Goal: Complete application form

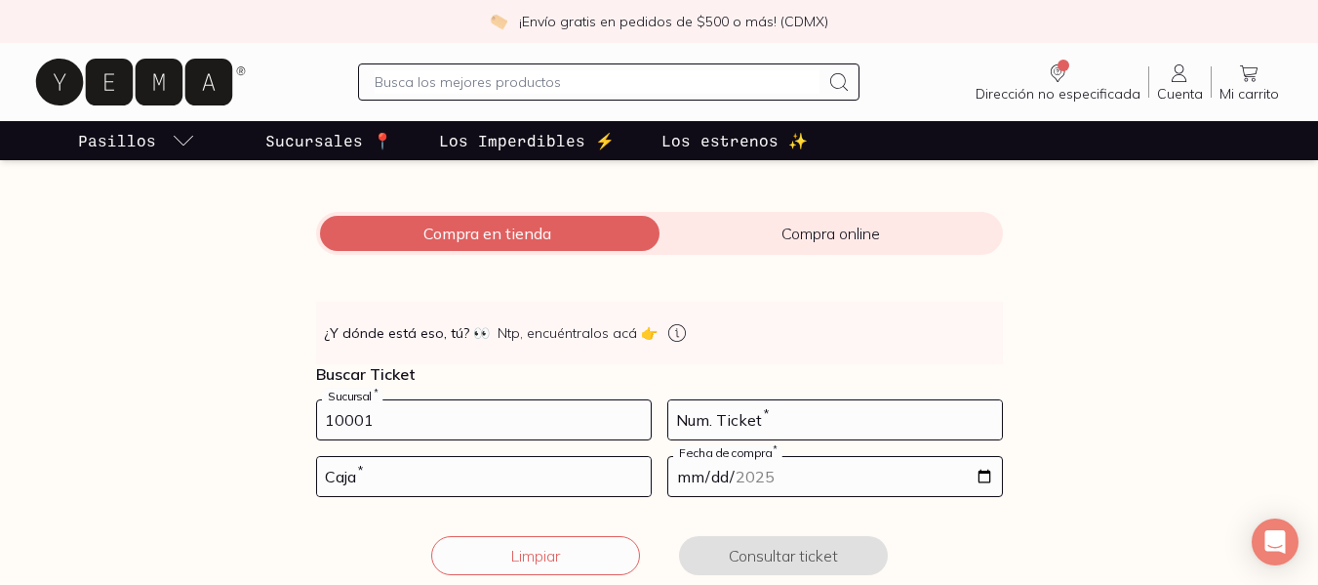
type input "10001"
click at [844, 421] on input "number" at bounding box center [835, 419] width 334 height 39
type input "94"
click at [543, 472] on input "number" at bounding box center [484, 476] width 334 height 39
type input "02"
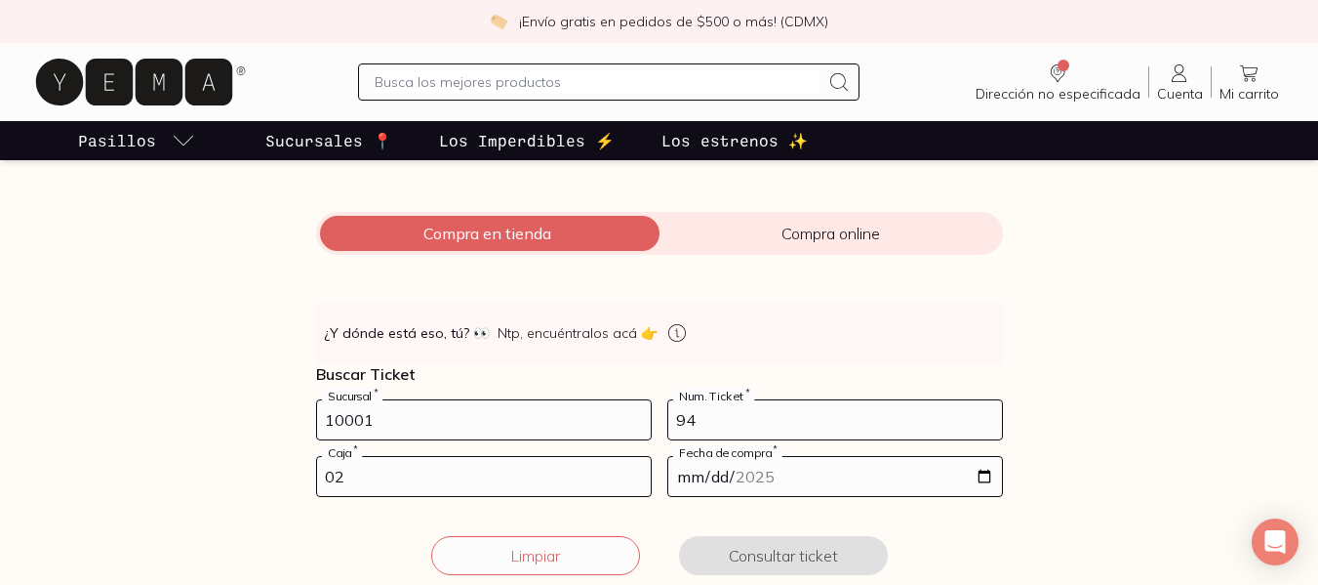
click at [683, 481] on input "date" at bounding box center [835, 476] width 334 height 39
click at [984, 477] on input "date" at bounding box center [835, 476] width 334 height 39
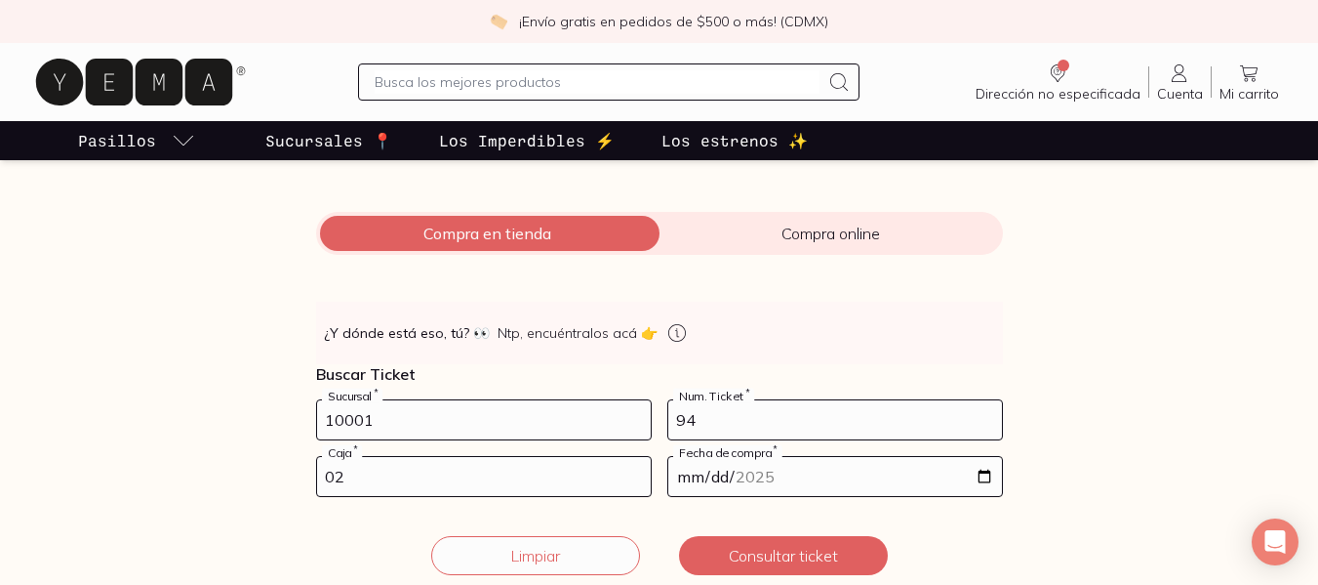
type input "[DATE]"
click at [1133, 298] on div "Facturación Yema 📄 ¡Hola! gracias por comprar en [GEOGRAPHIC_DATA], ¿necesitas …" at bounding box center [659, 296] width 1318 height 604
